Goal: Task Accomplishment & Management: Use online tool/utility

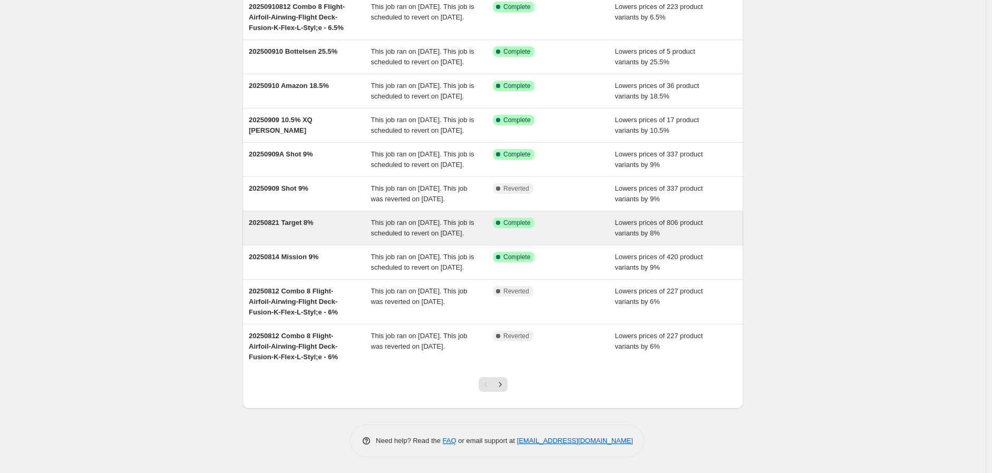
scroll to position [175, 0]
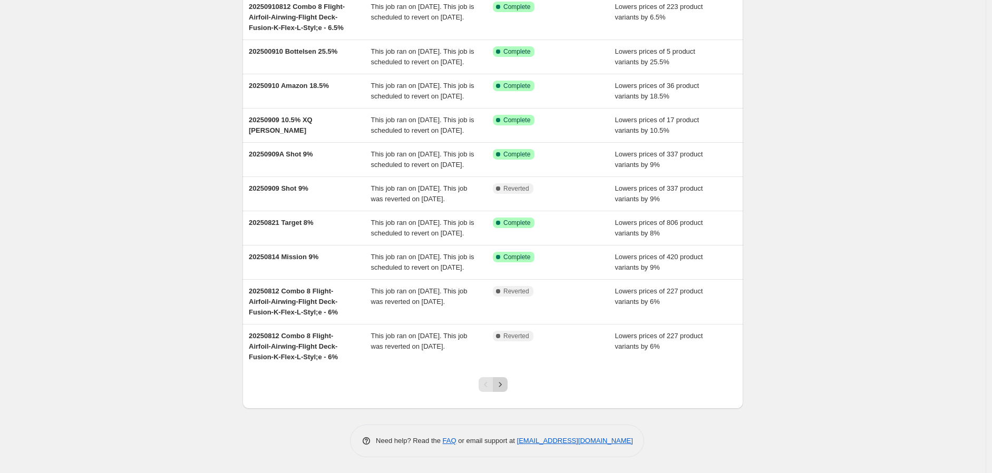
click at [505, 382] on icon "Next" at bounding box center [500, 384] width 11 height 11
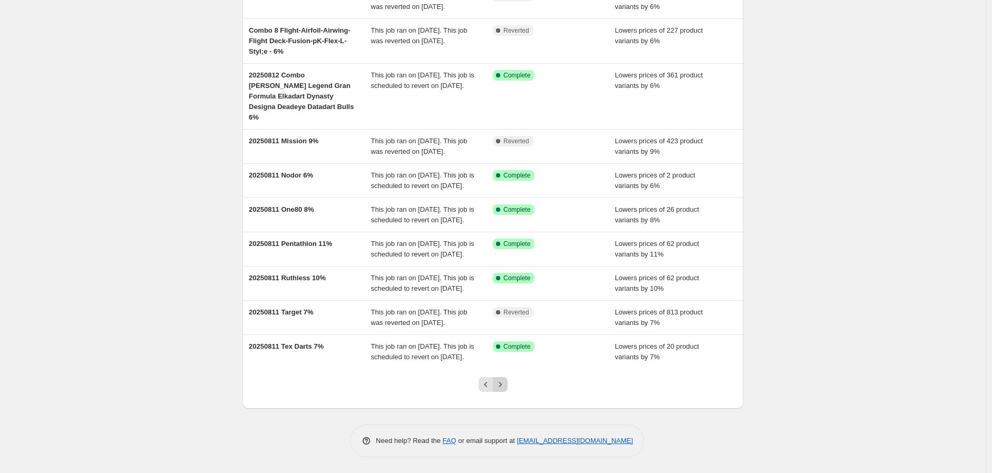
scroll to position [186, 0]
click at [504, 382] on icon "Next" at bounding box center [500, 384] width 11 height 11
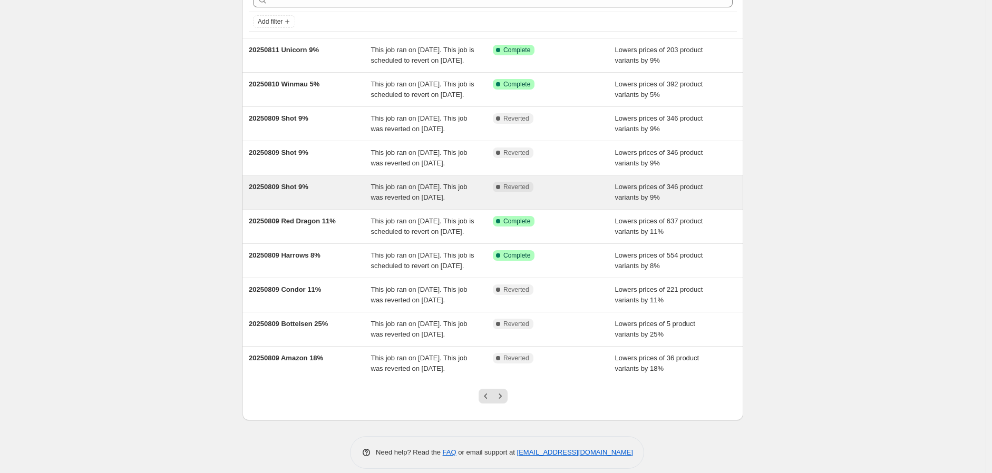
scroll to position [175, 0]
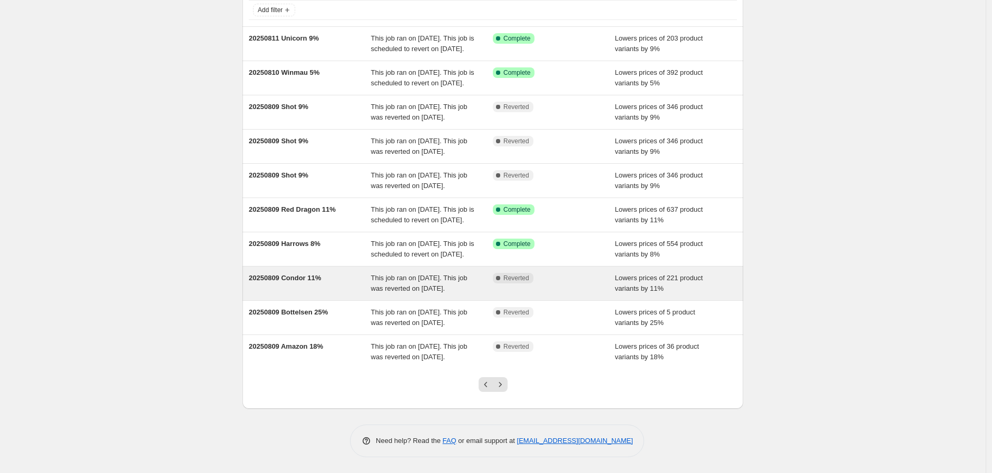
click at [306, 274] on span "20250809 Condor 11%" at bounding box center [285, 278] width 72 height 8
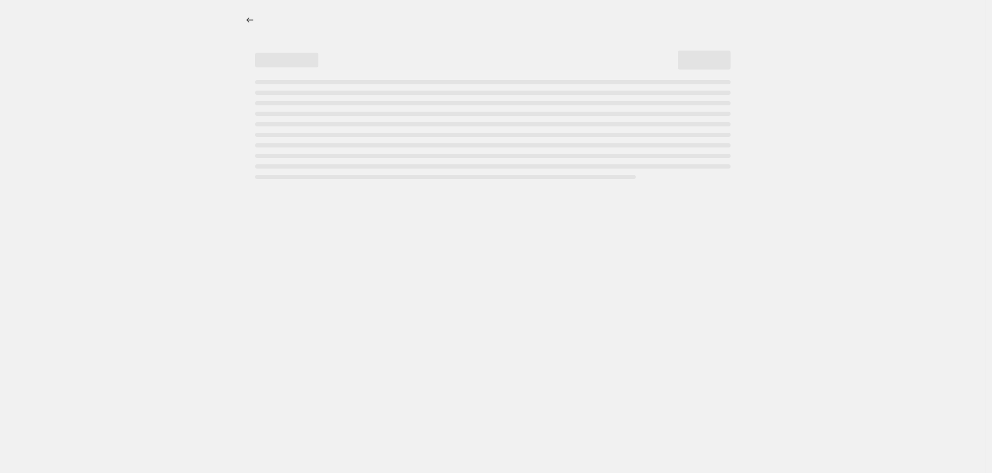
select select "percentage"
select select "no_change"
select select "vendor"
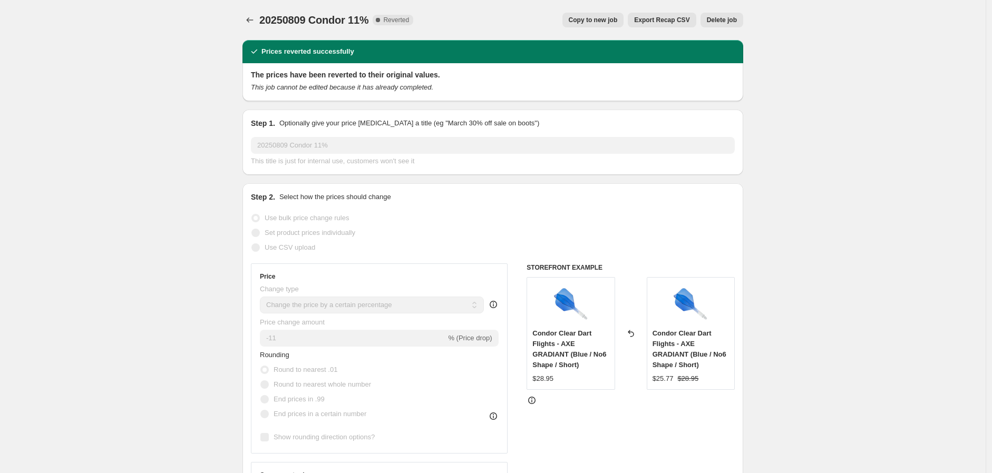
click at [598, 13] on button "Copy to new job" at bounding box center [593, 20] width 62 height 15
select select "percentage"
select select "no_change"
select select "vendor"
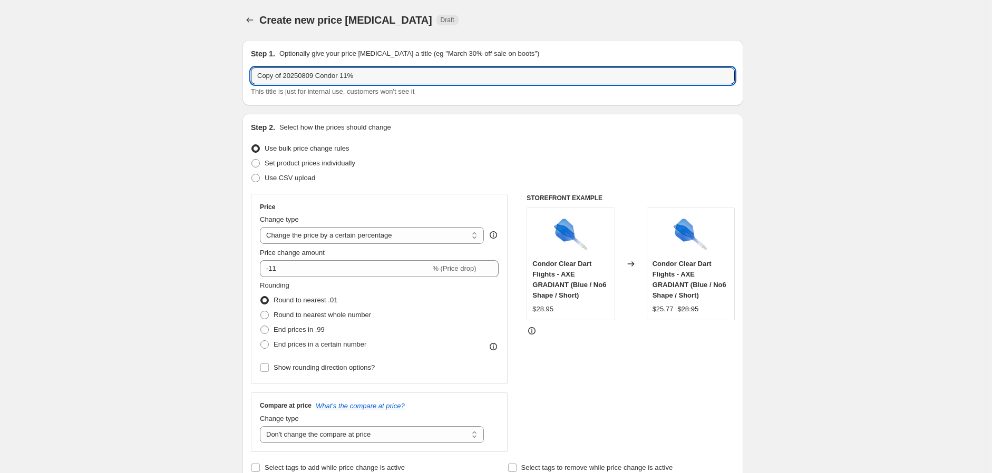
drag, startPoint x: 315, startPoint y: 74, endPoint x: 170, endPoint y: 79, distance: 145.0
drag, startPoint x: 276, startPoint y: 75, endPoint x: 281, endPoint y: 76, distance: 5.4
click at [281, 76] on input "20251011 Condor 11%" at bounding box center [493, 75] width 484 height 17
click at [325, 76] on input "20250911 Condor 11%" at bounding box center [493, 75] width 484 height 17
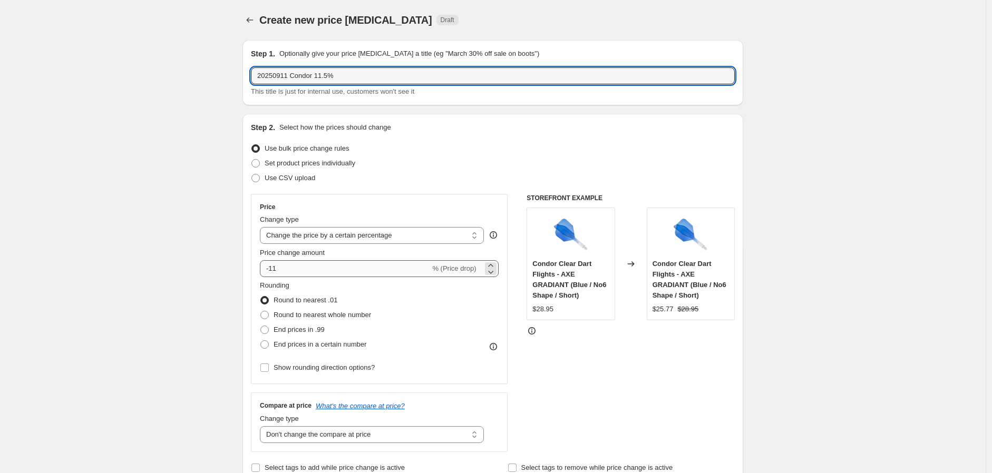
type input "20250911 Condor 11.5%"
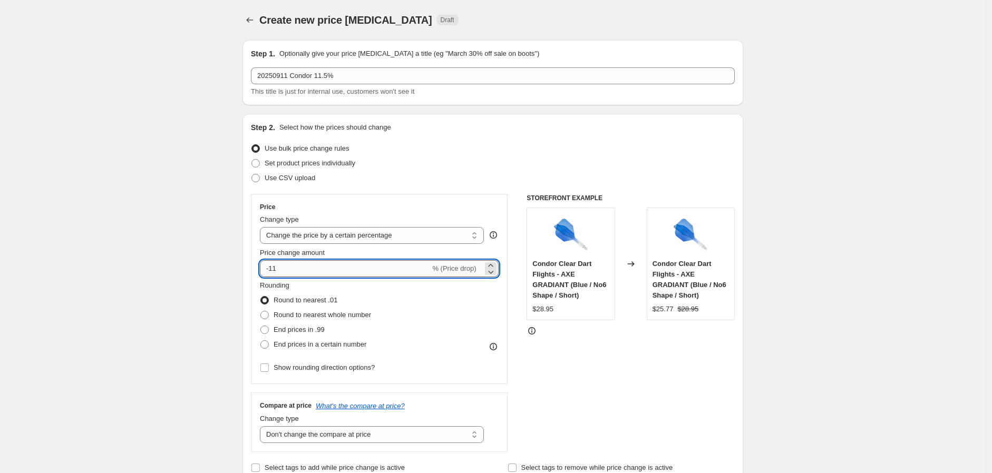
click at [294, 264] on input "-11" at bounding box center [345, 268] width 170 height 17
type input "-11.5"
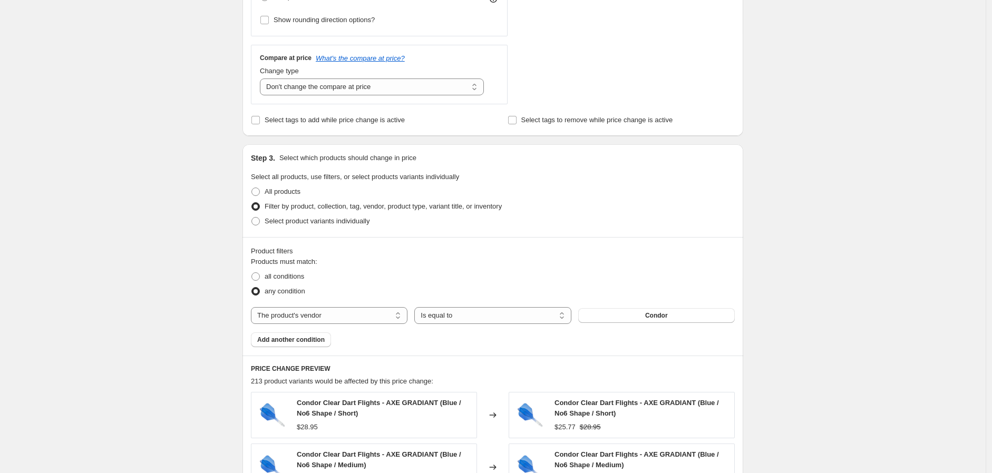
scroll to position [176, 0]
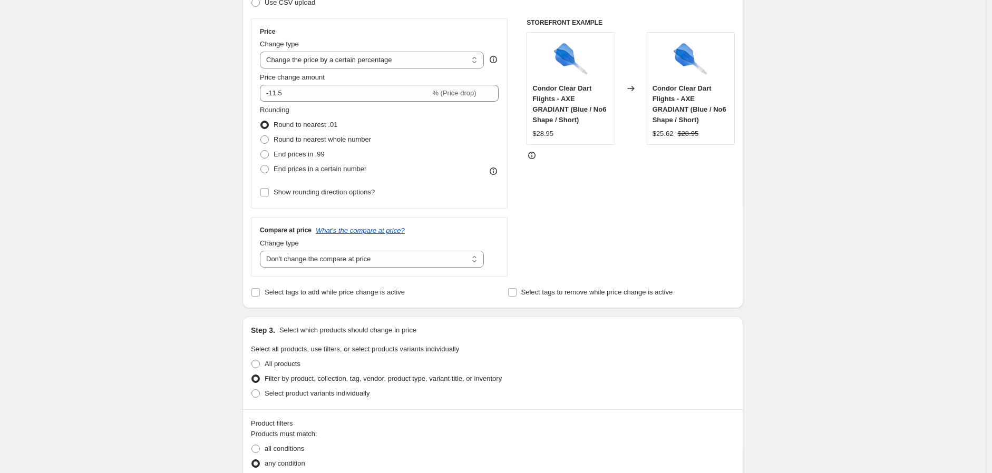
click at [418, 143] on div "Rounding Round to nearest .01 Round to nearest whole number End prices in .99 E…" at bounding box center [379, 141] width 239 height 72
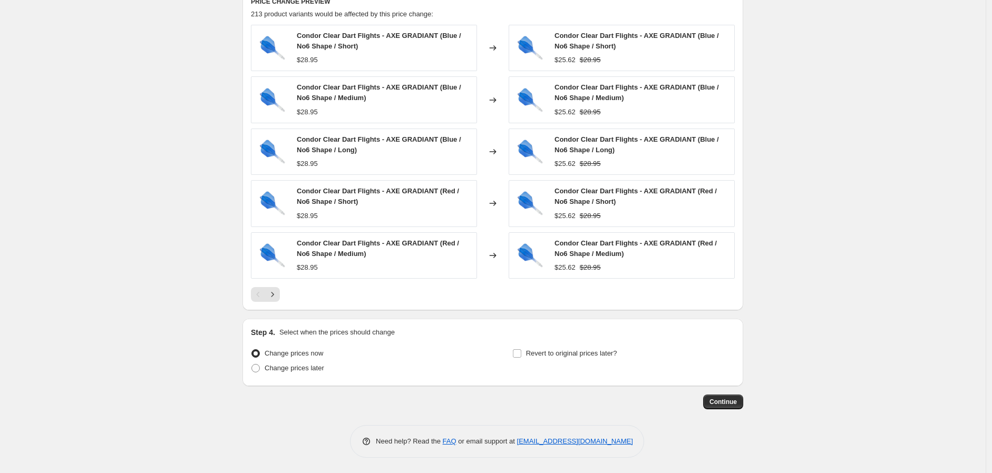
scroll to position [717, 0]
click at [519, 352] on input "Revert to original prices later?" at bounding box center [517, 353] width 8 height 8
checkbox input "true"
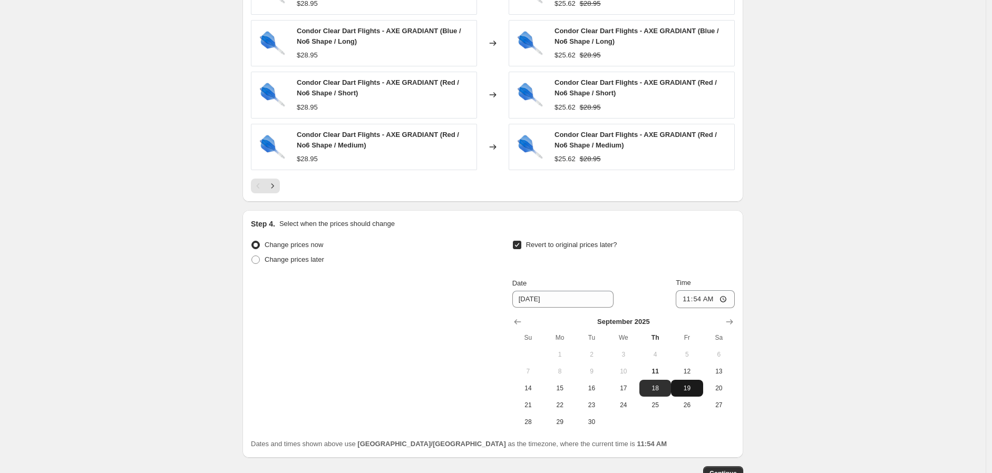
scroll to position [834, 0]
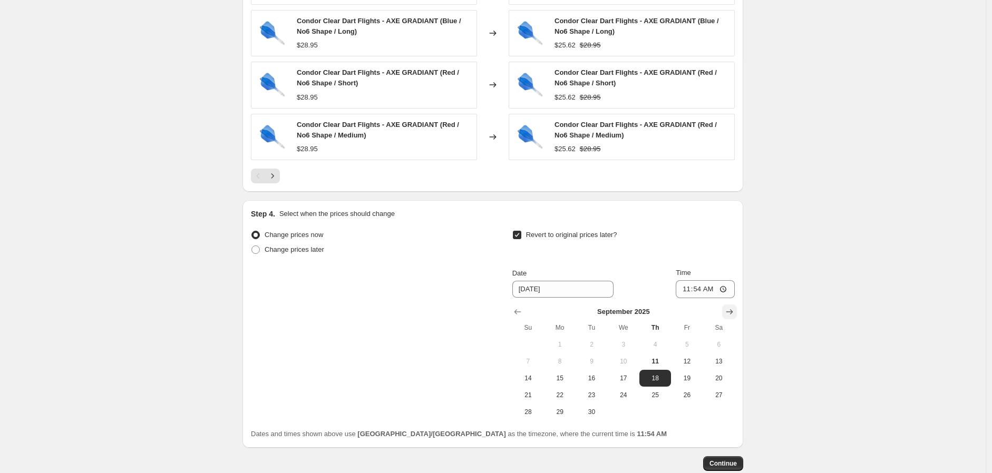
click at [729, 308] on button "Show next month, October 2025" at bounding box center [729, 312] width 15 height 15
click at [563, 377] on span "13" at bounding box center [559, 378] width 23 height 8
type input "[DATE]"
click at [725, 288] on input "11:54" at bounding box center [705, 289] width 59 height 18
type input "23:59"
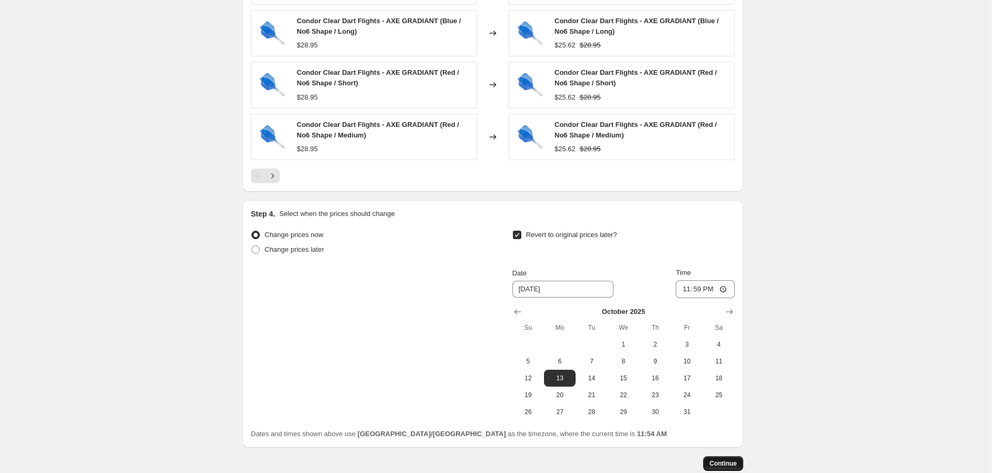
click at [736, 461] on span "Continue" at bounding box center [722, 464] width 27 height 8
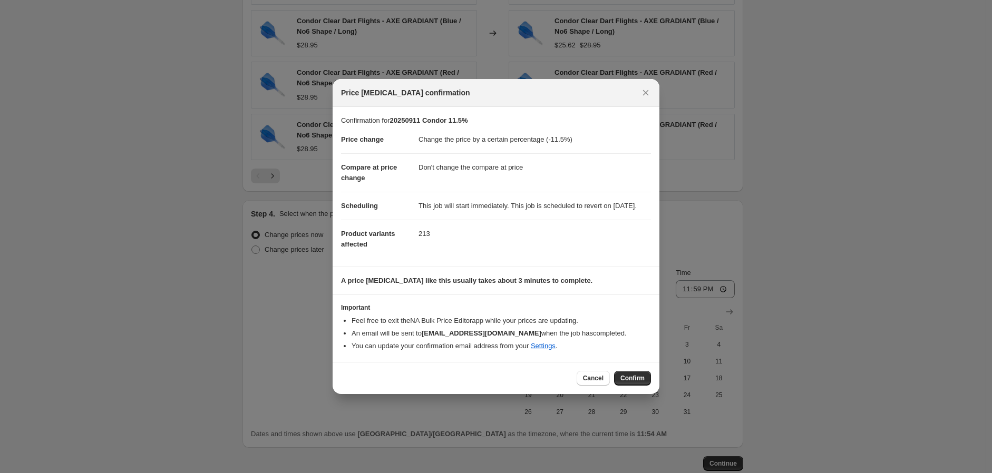
click at [628, 383] on span "Confirm" at bounding box center [632, 378] width 24 height 8
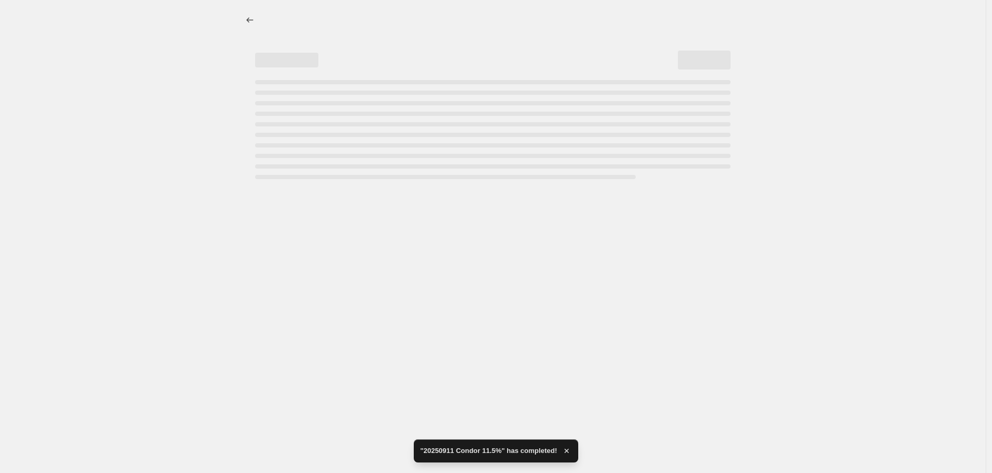
select select "percentage"
select select "no_change"
select select "vendor"
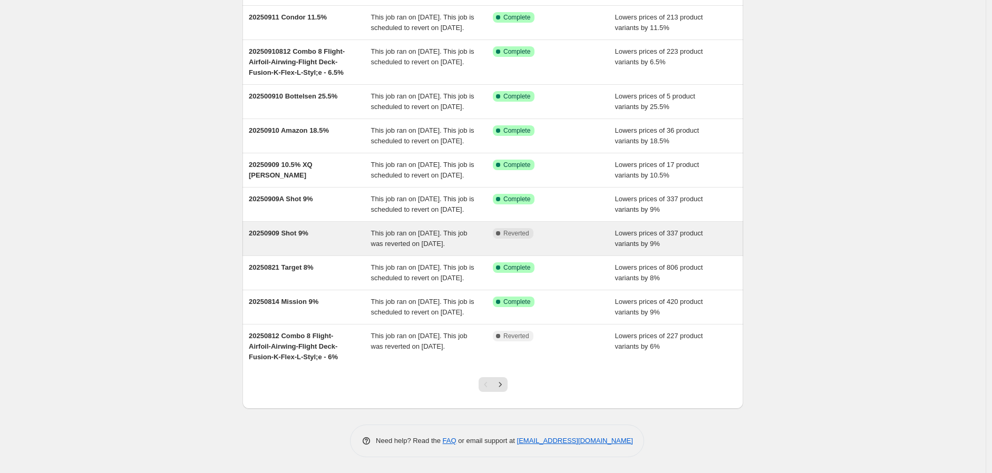
scroll to position [175, 0]
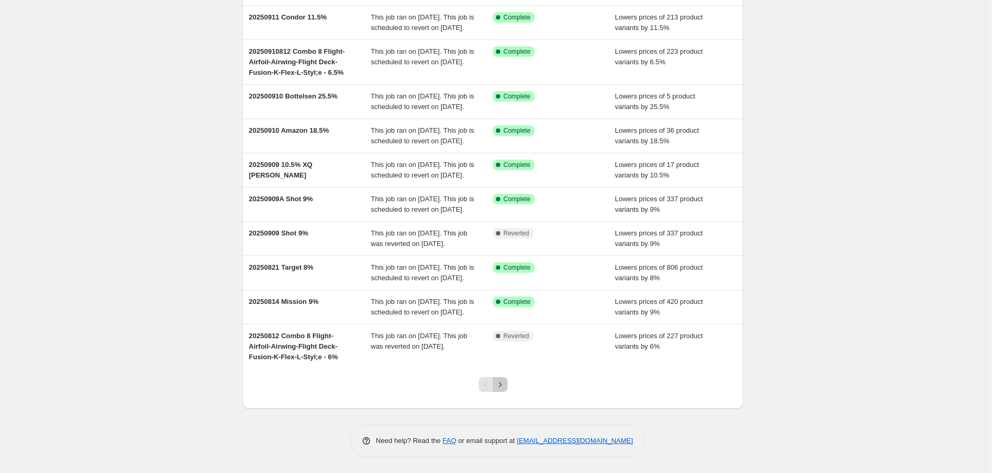
click at [503, 383] on icon "Next" at bounding box center [500, 384] width 11 height 11
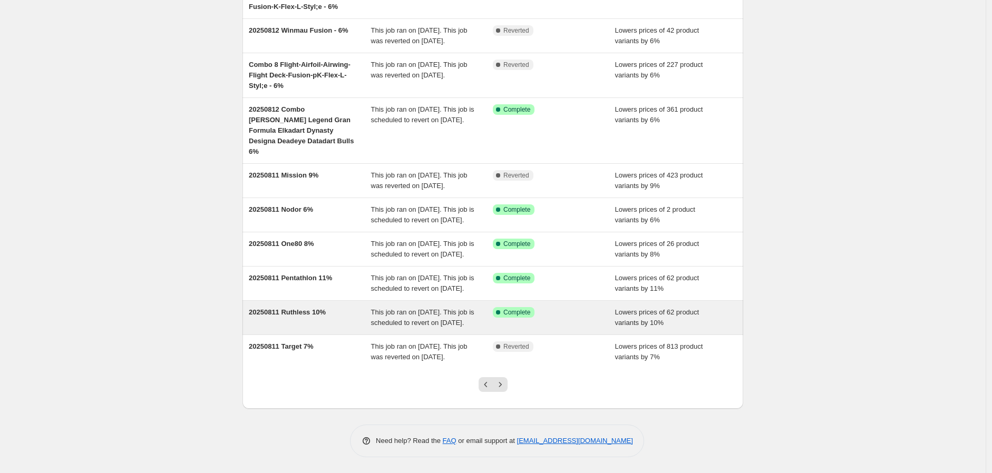
scroll to position [186, 0]
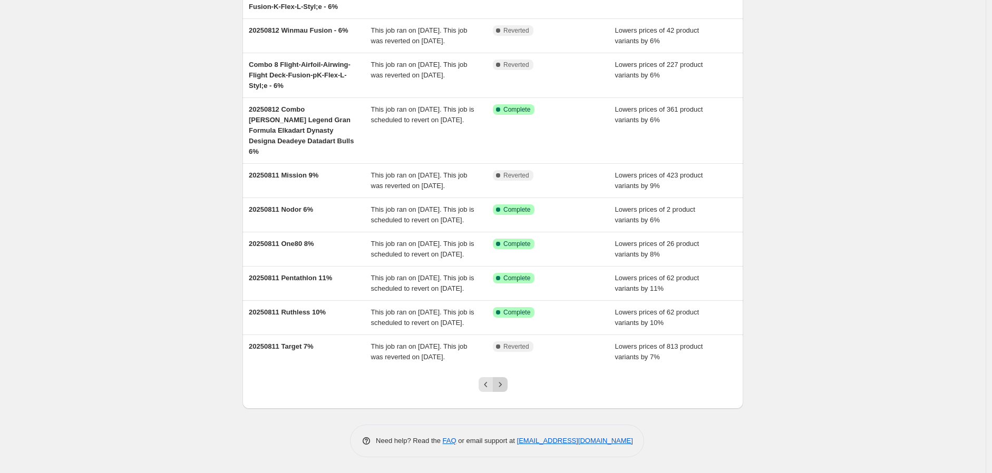
click at [502, 382] on icon "Next" at bounding box center [500, 384] width 11 height 11
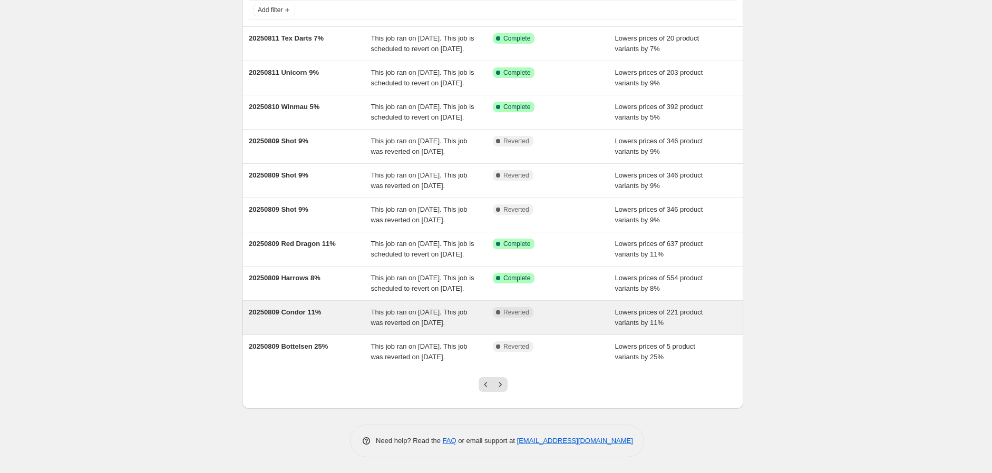
scroll to position [175, 0]
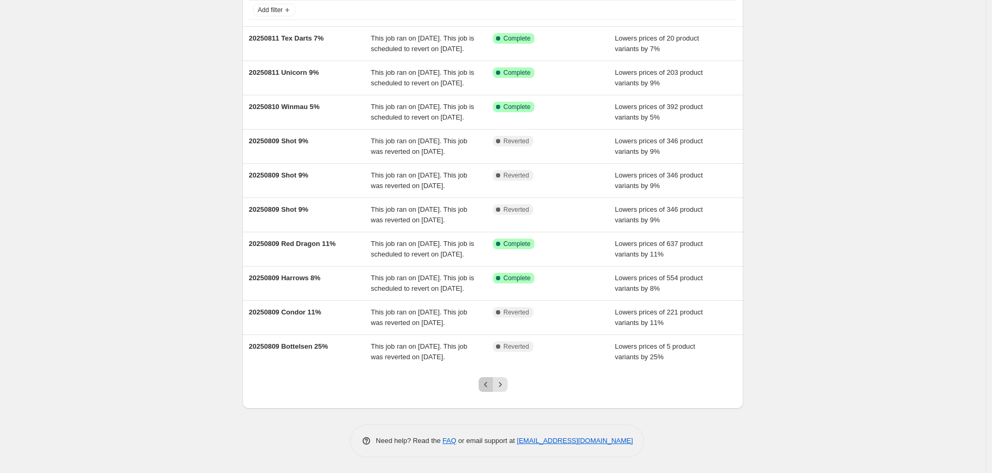
click at [482, 385] on button "Previous" at bounding box center [486, 384] width 15 height 15
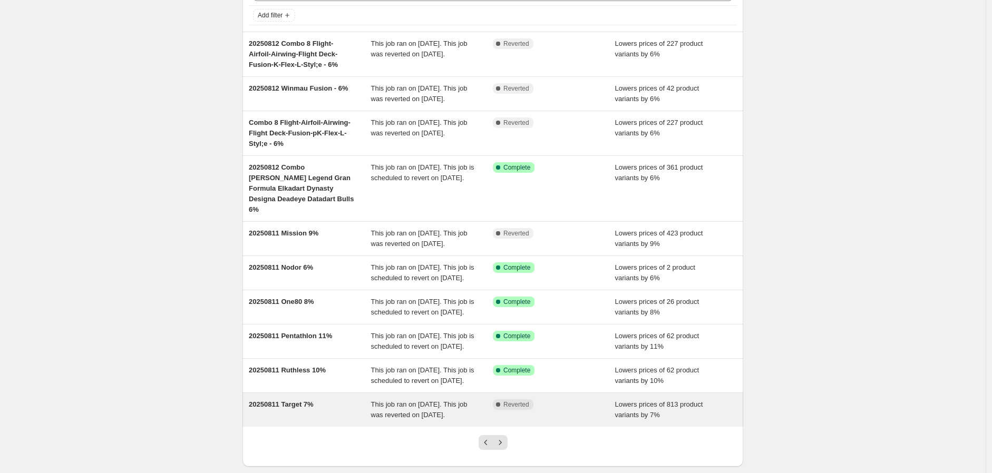
scroll to position [186, 0]
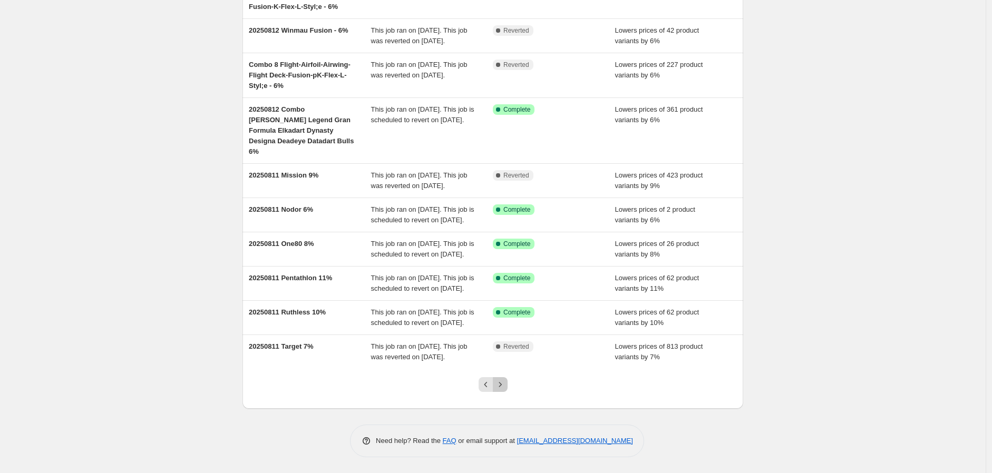
click at [502, 384] on icon "Next" at bounding box center [500, 384] width 11 height 11
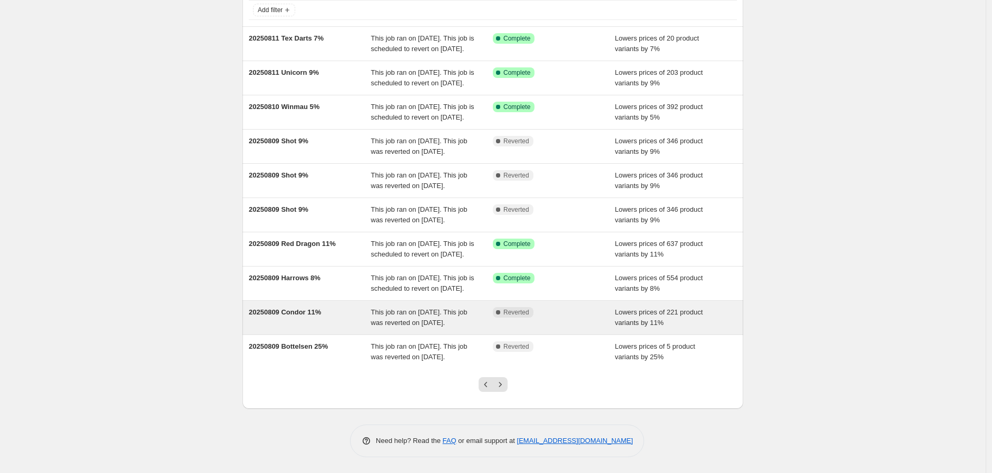
scroll to position [117, 0]
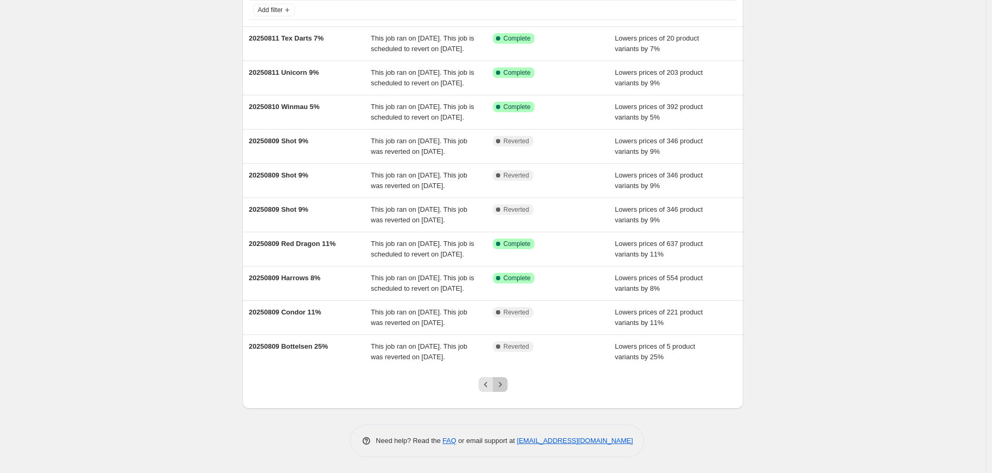
click at [505, 390] on icon "Next" at bounding box center [500, 384] width 11 height 11
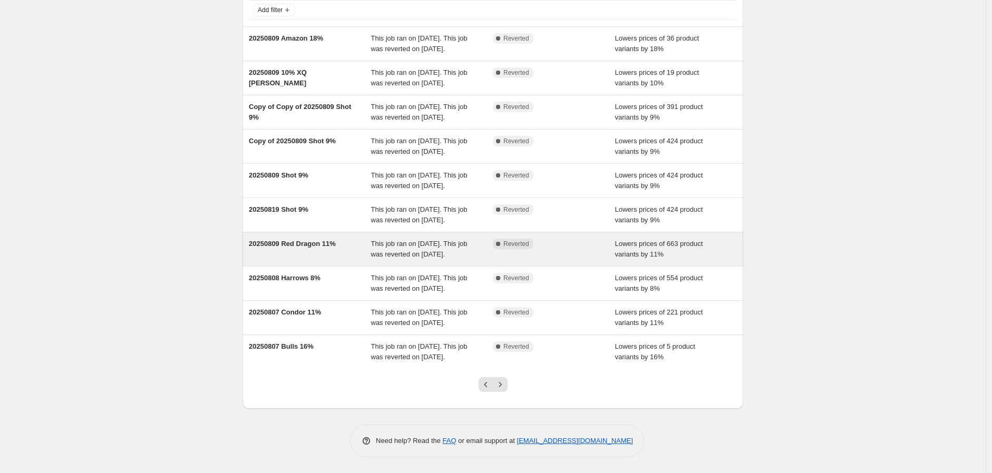
scroll to position [0, 0]
